Goal: Information Seeking & Learning: Understand process/instructions

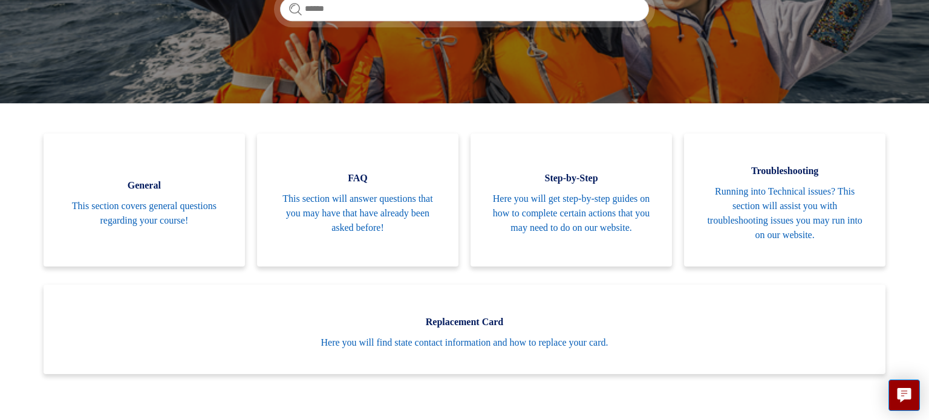
scroll to position [218, 0]
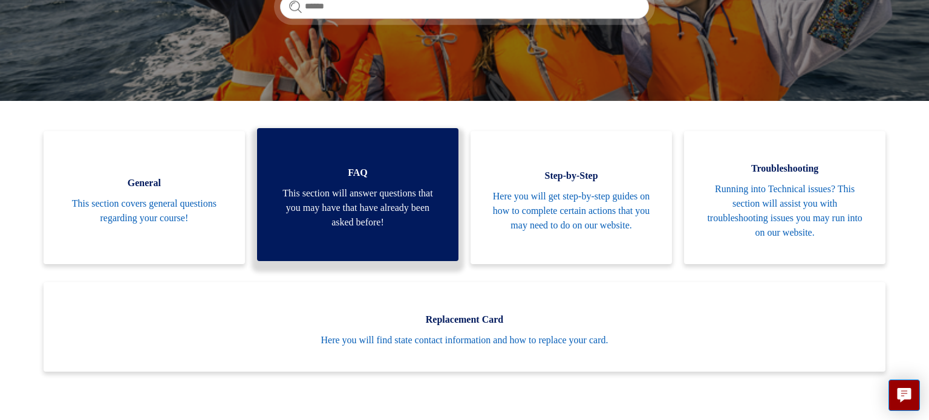
click at [397, 201] on span "This section will answer questions that you may have that have already been ask…" at bounding box center [357, 208] width 165 height 44
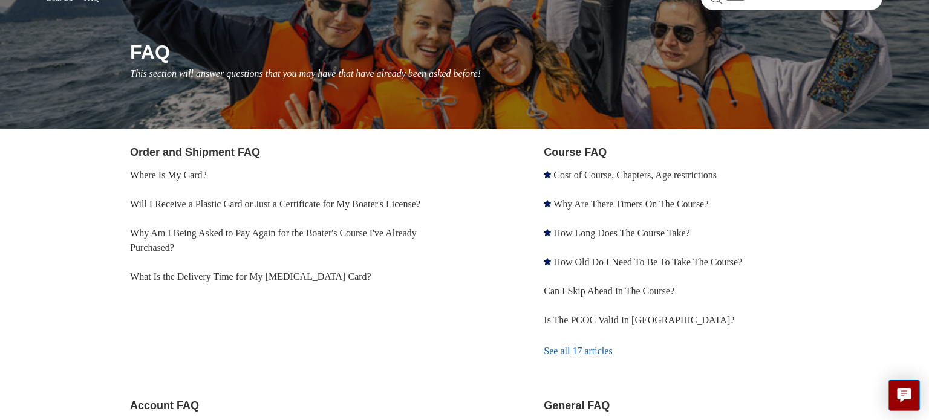
scroll to position [145, 0]
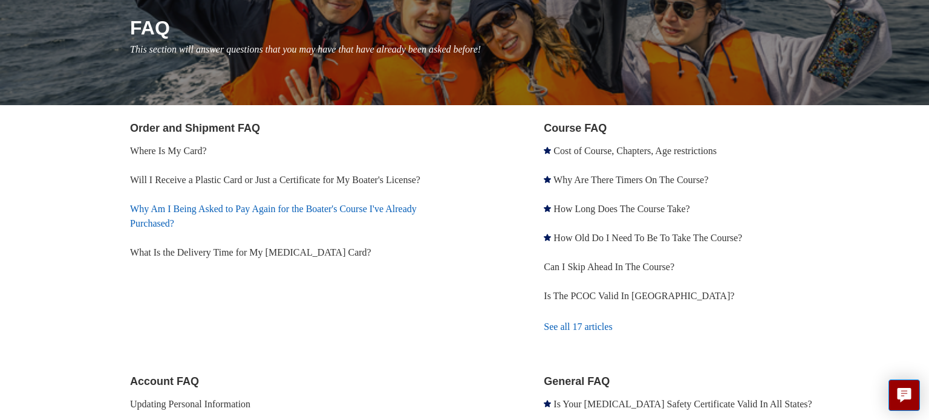
click at [313, 210] on link "Why Am I Being Asked to Pay Again for the Boater's Course I've Already Purchase…" at bounding box center [273, 216] width 287 height 25
click at [326, 306] on section "Order and Shipment FAQ Where Is My Card? Will I Receive a Plastic Card or Just …" at bounding box center [299, 231] width 339 height 223
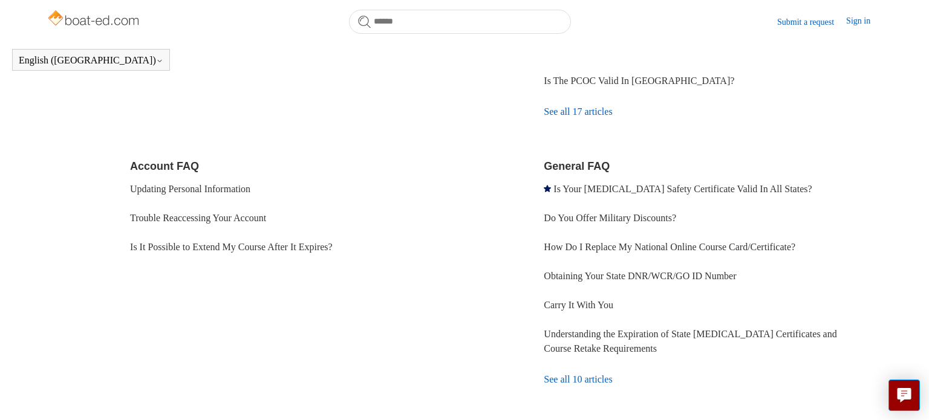
scroll to position [353, 0]
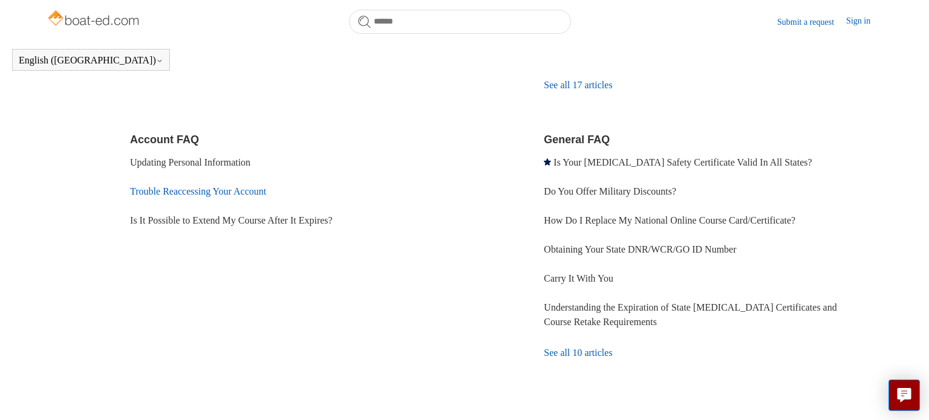
click at [253, 193] on link "Trouble Reaccessing Your Account" at bounding box center [198, 191] width 136 height 10
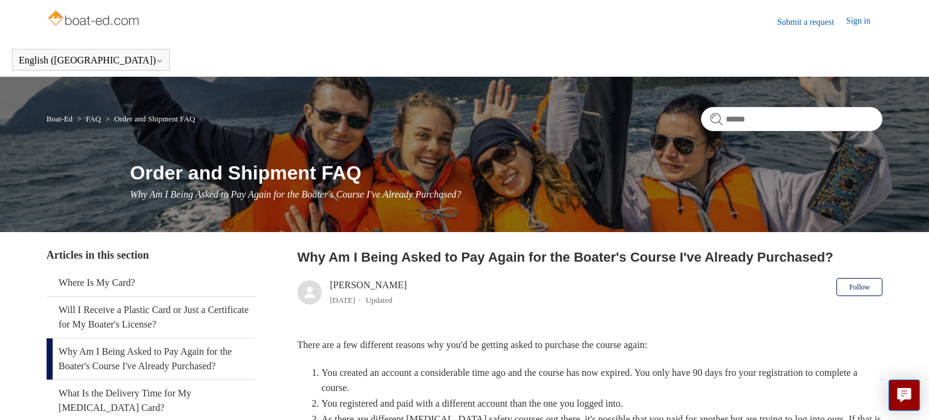
click at [487, 302] on header "Why Am I Being Asked to Pay Again for the Boater's Course I've Already Purchase…" at bounding box center [589, 280] width 585 height 66
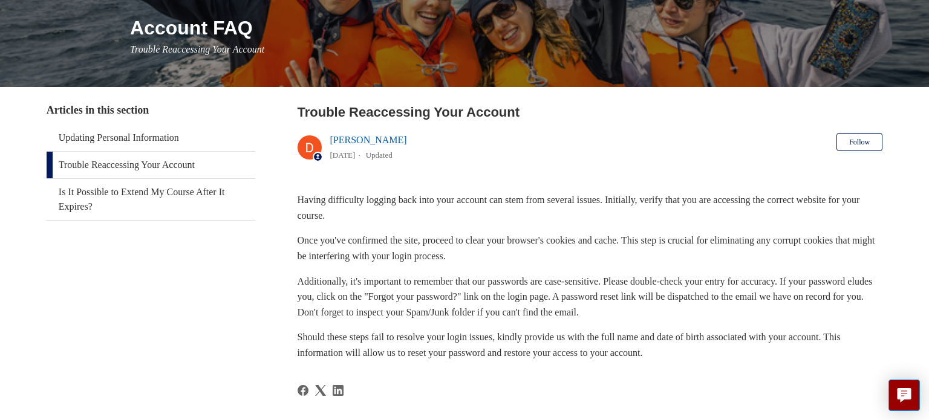
scroll to position [169, 0]
